Goal: Task Accomplishment & Management: Use online tool/utility

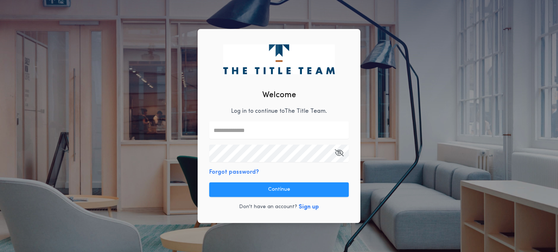
click at [230, 133] on input "text" at bounding box center [278, 130] width 139 height 17
type input "**********"
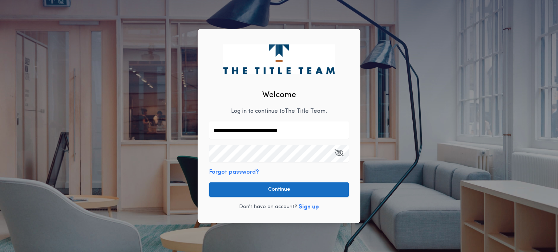
click at [264, 183] on button "Continue" at bounding box center [278, 190] width 139 height 15
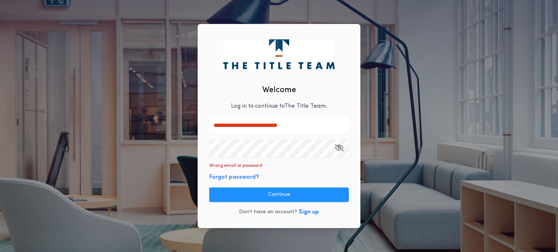
click at [340, 148] on icon "button" at bounding box center [339, 148] width 9 height 0
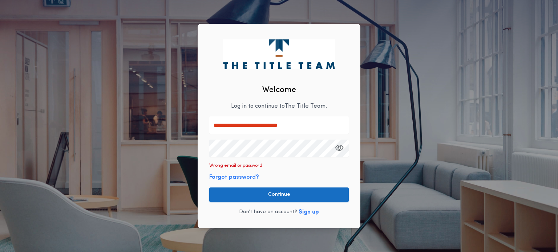
click at [280, 194] on button "Continue" at bounding box center [278, 195] width 139 height 15
click at [269, 193] on button "Continue" at bounding box center [278, 195] width 139 height 15
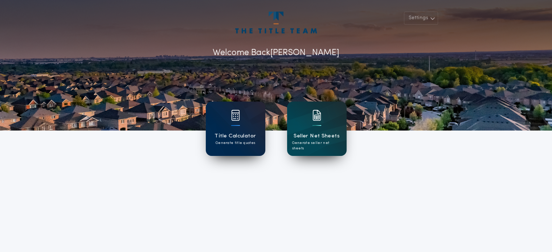
click at [243, 137] on h1 "Title Calculator" at bounding box center [235, 136] width 41 height 8
click at [231, 142] on p "Generate title quotes" at bounding box center [236, 143] width 40 height 5
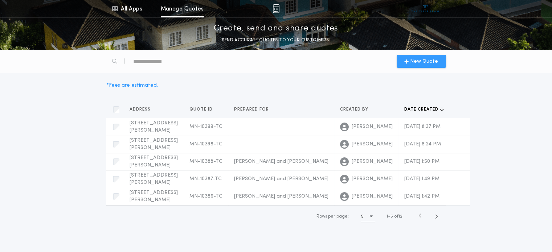
click at [417, 61] on span "New Quote" at bounding box center [424, 62] width 28 height 8
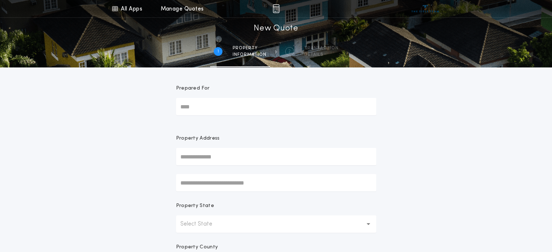
click at [256, 109] on input "Prepared For" at bounding box center [276, 106] width 200 height 17
type input "**********"
click at [254, 155] on input "text" at bounding box center [276, 156] width 200 height 17
type input "**********"
click at [368, 223] on icon "button" at bounding box center [369, 224] width 4 height 3
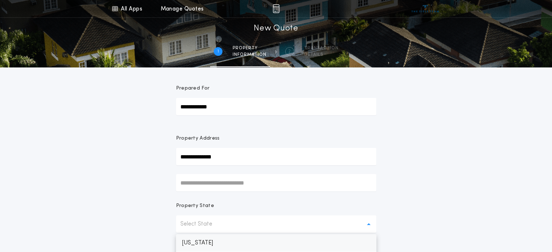
click at [345, 244] on p "[US_STATE]" at bounding box center [276, 243] width 200 height 17
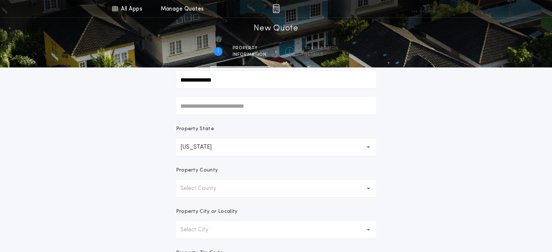
scroll to position [80, 0]
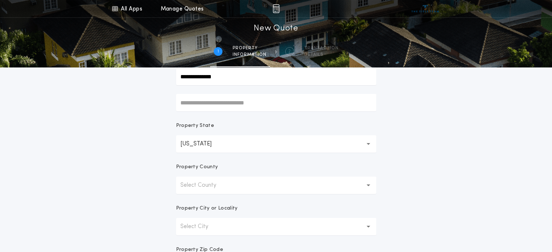
click at [362, 183] on button "Select County" at bounding box center [276, 185] width 200 height 17
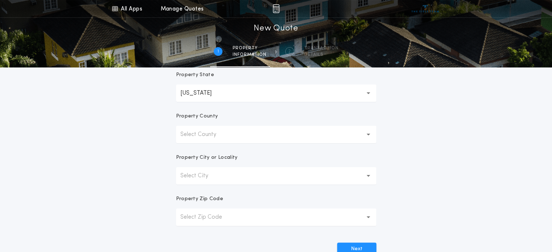
scroll to position [120, 0]
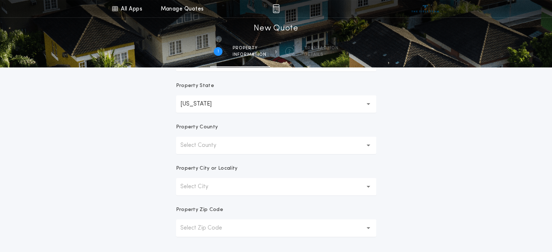
click at [368, 145] on icon "button" at bounding box center [369, 146] width 4 height 2
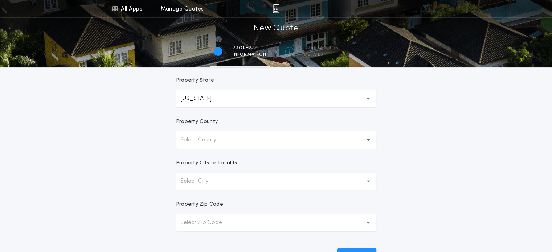
scroll to position [115, 0]
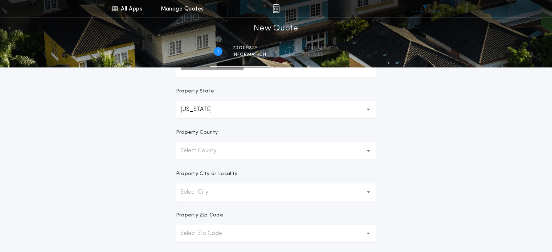
click at [368, 145] on icon "button" at bounding box center [369, 150] width 4 height 17
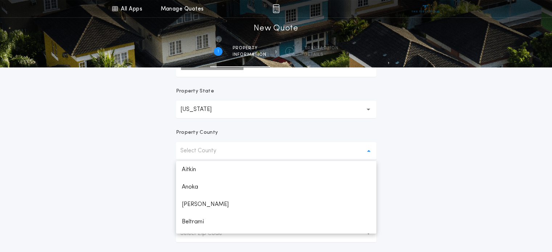
click at [253, 150] on button "Select County" at bounding box center [276, 150] width 200 height 17
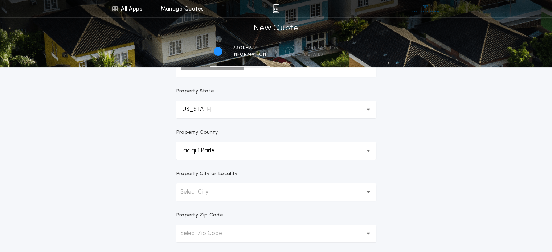
click at [367, 150] on icon "button" at bounding box center [369, 151] width 4 height 3
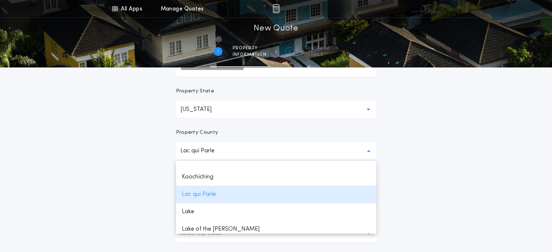
scroll to position [603, 0]
click at [188, 215] on p "Lake" at bounding box center [276, 211] width 200 height 17
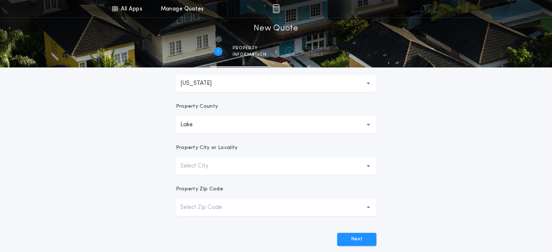
scroll to position [143, 0]
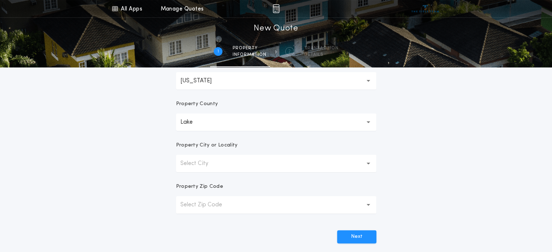
click at [368, 163] on icon "button" at bounding box center [369, 164] width 4 height 2
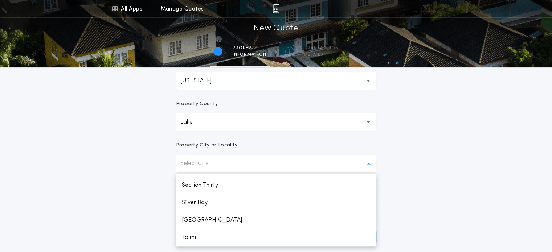
scroll to position [346, 0]
click at [205, 238] on p "Two Harbors" at bounding box center [276, 237] width 200 height 17
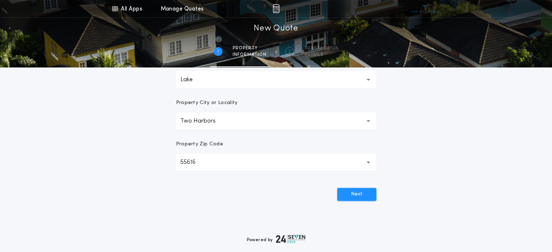
scroll to position [190, 0]
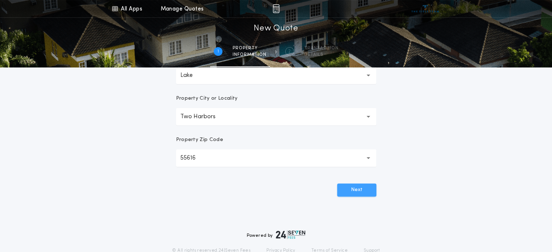
click at [360, 192] on button "Next" at bounding box center [356, 190] width 39 height 13
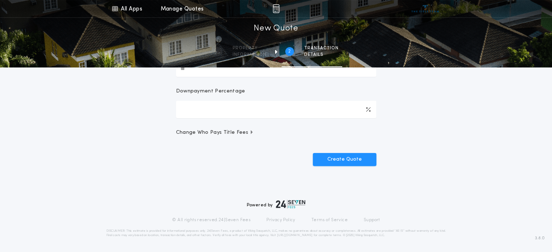
scroll to position [0, 0]
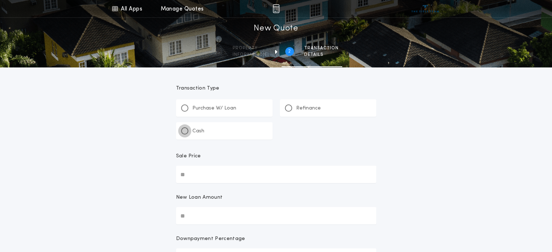
click at [183, 130] on div at bounding box center [185, 131] width 4 height 4
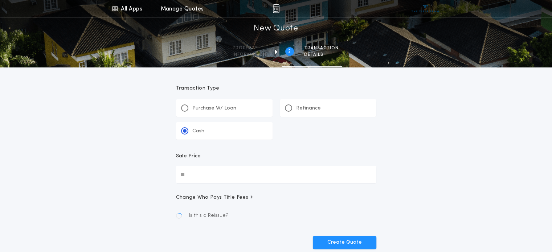
click at [185, 174] on input "Sale Price" at bounding box center [276, 174] width 200 height 17
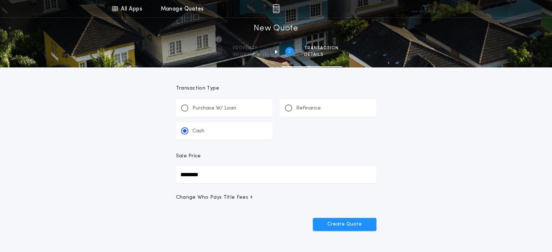
type input "********"
click at [246, 200] on span "Change Who Pays Title Fees" at bounding box center [215, 197] width 78 height 7
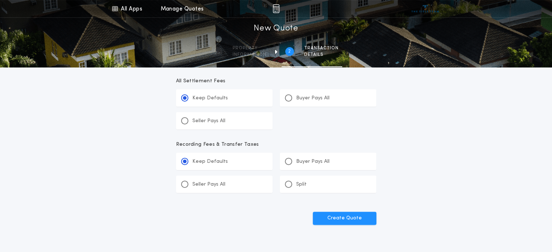
scroll to position [260, 0]
click at [356, 218] on button "Create Quote" at bounding box center [345, 218] width 64 height 13
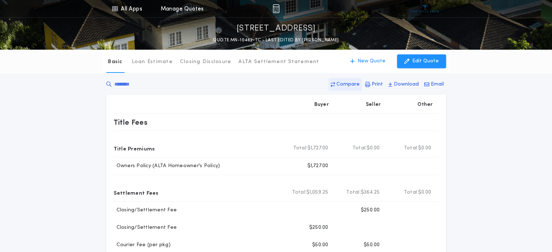
click at [356, 84] on p "Compare" at bounding box center [348, 84] width 23 height 7
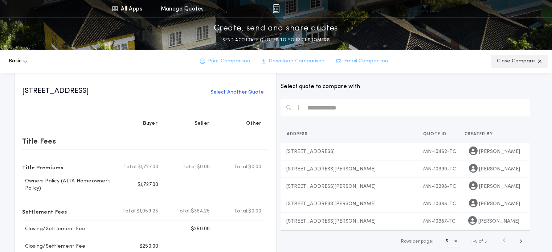
click at [538, 61] on icon "button" at bounding box center [540, 61] width 4 height 5
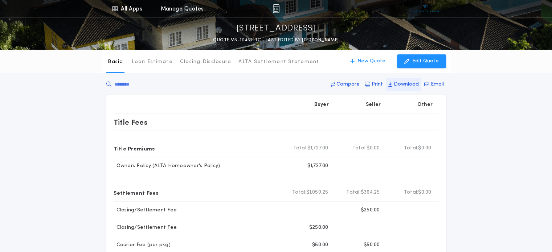
click at [408, 82] on p "Download" at bounding box center [406, 84] width 25 height 7
click at [367, 60] on p "New Quote" at bounding box center [372, 61] width 28 height 7
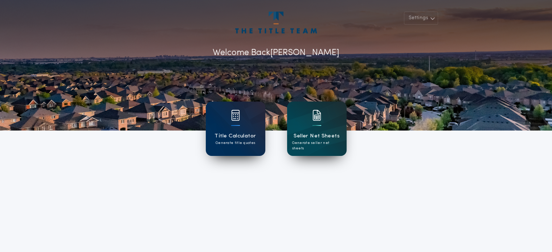
click at [273, 21] on img at bounding box center [275, 23] width 81 height 22
click at [434, 18] on icon "button" at bounding box center [432, 18] width 5 height 9
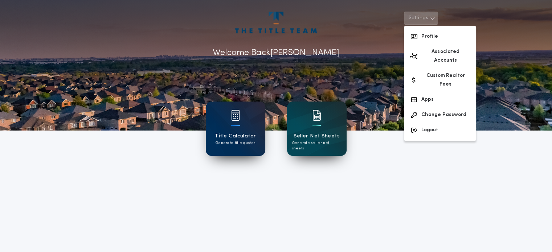
click at [434, 18] on icon "button" at bounding box center [432, 18] width 5 height 9
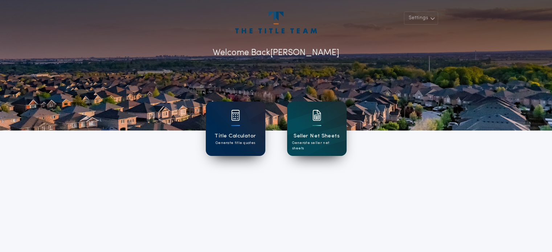
click at [247, 131] on div "Title Calculator Generate title quotes" at bounding box center [236, 129] width 60 height 54
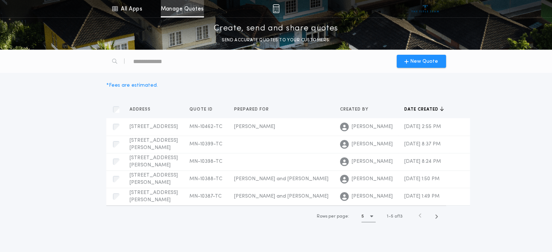
click at [177, 12] on link "Manage Quotes" at bounding box center [182, 8] width 43 height 17
click at [136, 10] on link "All Apps" at bounding box center [127, 8] width 33 height 17
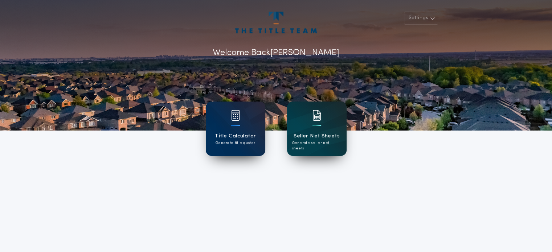
click at [318, 130] on div "Seller Net Sheets Generate seller net sheets" at bounding box center [317, 129] width 60 height 54
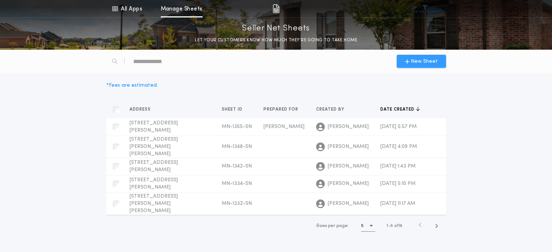
click at [418, 61] on span "New Sheet" at bounding box center [424, 62] width 27 height 8
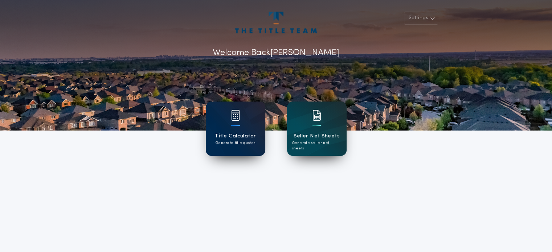
click at [230, 135] on h1 "Title Calculator" at bounding box center [235, 136] width 41 height 8
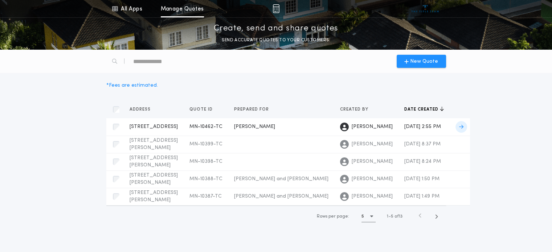
click at [146, 130] on span "[STREET_ADDRESS]" at bounding box center [154, 126] width 48 height 5
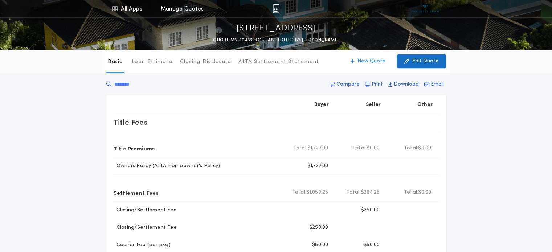
click at [423, 59] on p "Edit Quote" at bounding box center [426, 61] width 27 height 7
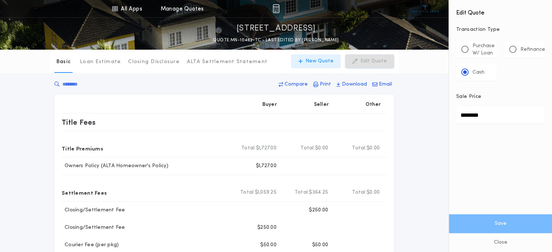
click at [324, 60] on p "New Quote" at bounding box center [320, 61] width 28 height 7
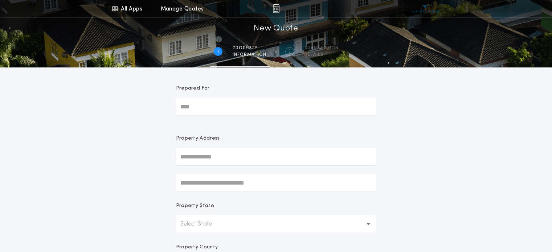
click at [297, 110] on input "Prepared For" at bounding box center [276, 106] width 200 height 17
type input "**********"
click at [235, 158] on input "text" at bounding box center [276, 156] width 200 height 17
type input "**********"
click at [218, 222] on p "Select State" at bounding box center [203, 224] width 44 height 9
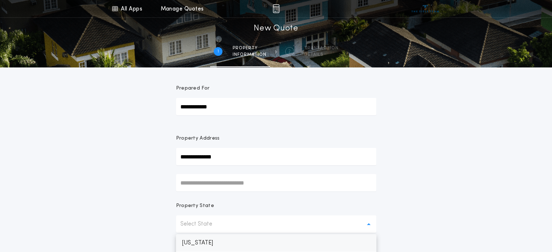
click at [210, 245] on p "[US_STATE]" at bounding box center [276, 243] width 200 height 17
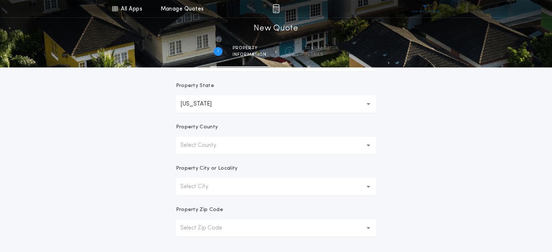
scroll to position [121, 0]
click at [368, 147] on icon "button" at bounding box center [369, 144] width 4 height 17
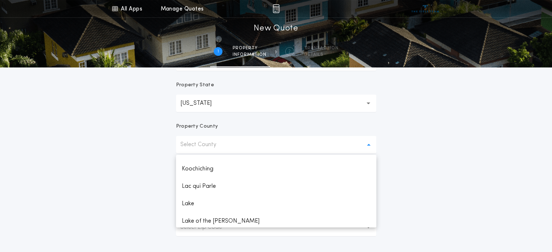
scroll to position [605, 0]
click at [187, 202] on p "Lake" at bounding box center [276, 203] width 200 height 17
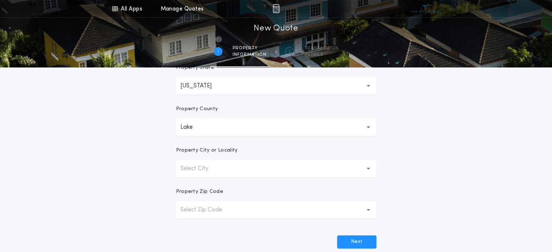
scroll to position [140, 0]
click at [296, 167] on button "Select City" at bounding box center [276, 167] width 200 height 17
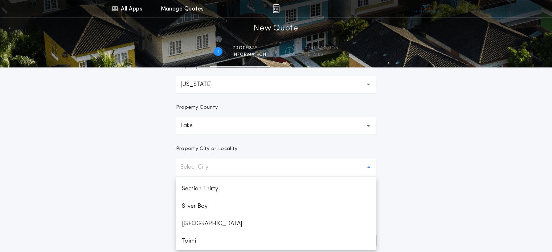
scroll to position [363, 0]
click at [207, 221] on p "Two Harbors" at bounding box center [276, 223] width 200 height 17
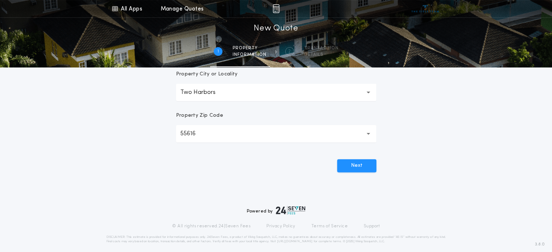
scroll to position [221, 0]
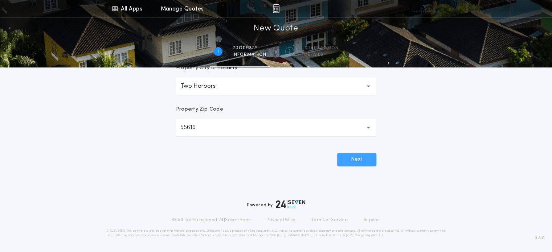
click at [354, 163] on button "Next" at bounding box center [356, 159] width 39 height 13
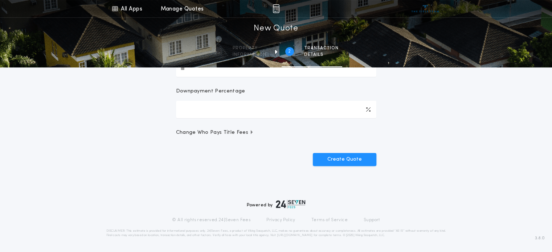
scroll to position [0, 0]
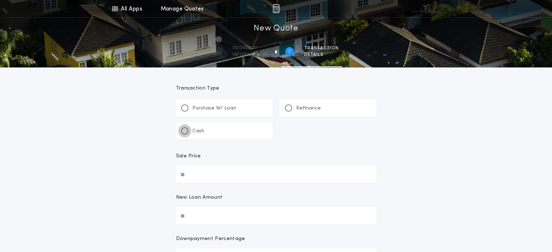
click at [186, 129] on div at bounding box center [184, 130] width 7 height 7
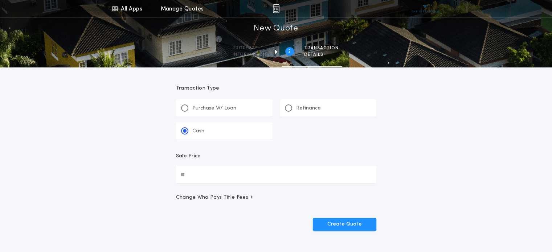
click at [191, 176] on input "Sale Price" at bounding box center [276, 174] width 200 height 17
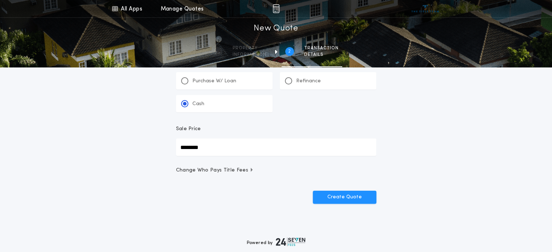
scroll to position [35, 0]
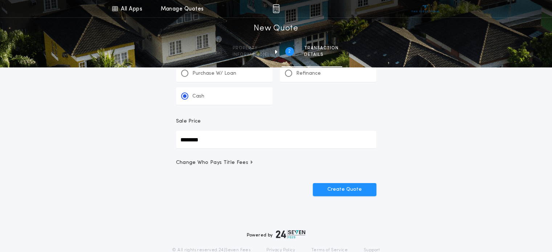
type input "********"
click at [240, 164] on span "Change Who Pays Title Fees" at bounding box center [215, 162] width 78 height 7
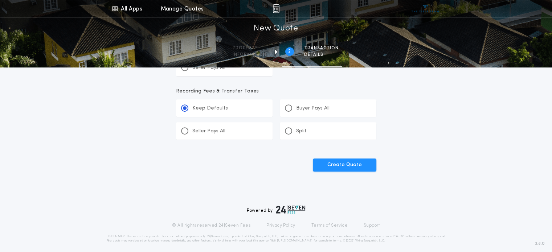
scroll to position [318, 0]
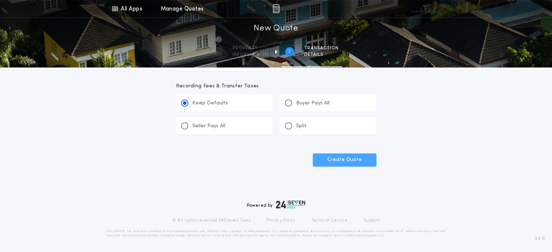
click at [334, 157] on button "Create Quote" at bounding box center [345, 160] width 64 height 13
